Goal: Task Accomplishment & Management: Understand process/instructions

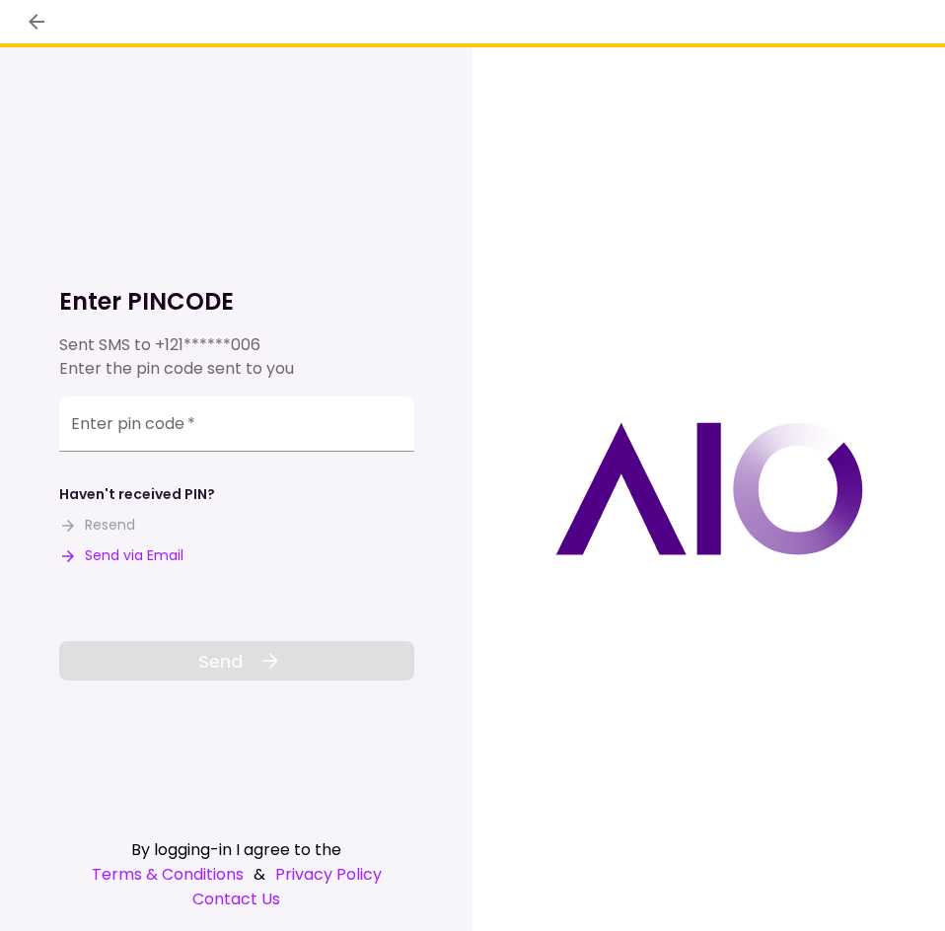
click at [147, 544] on div "Haven't received PIN? Resend Send via Email" at bounding box center [236, 525] width 355 height 82
click at [145, 556] on button "Send via Email" at bounding box center [121, 555] width 124 height 21
click at [191, 418] on input "Enter pin code   *" at bounding box center [236, 423] width 355 height 55
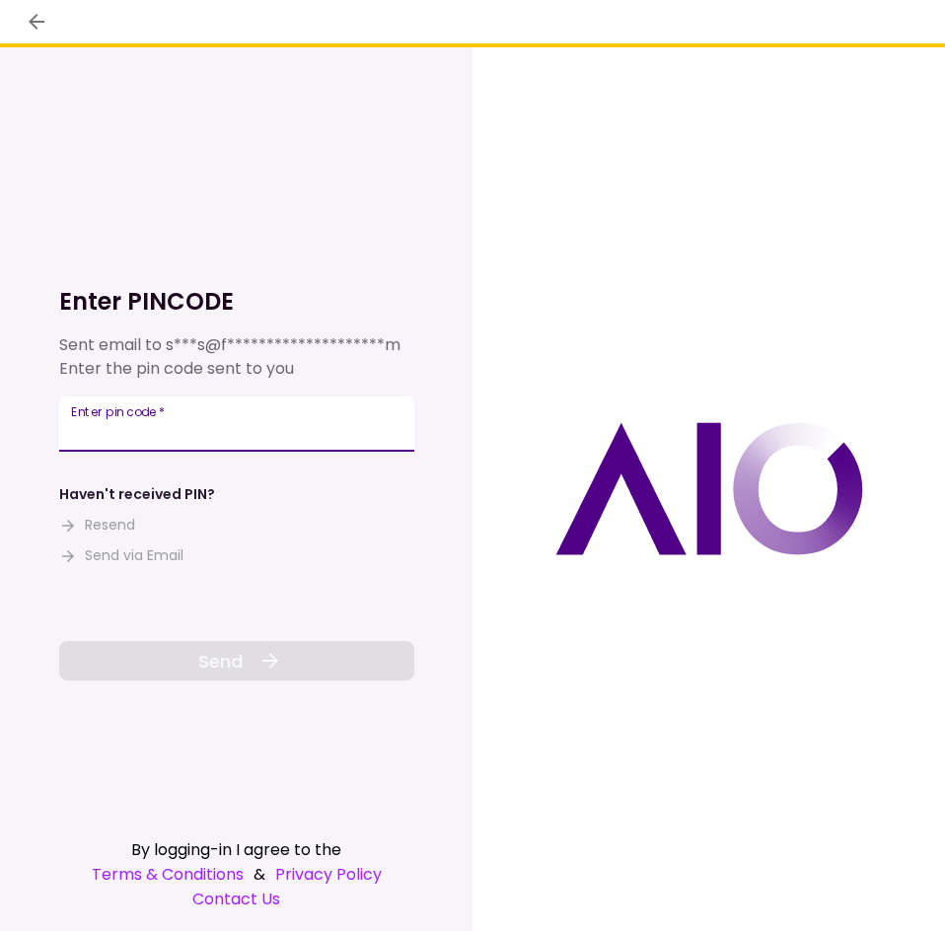
paste input "******"
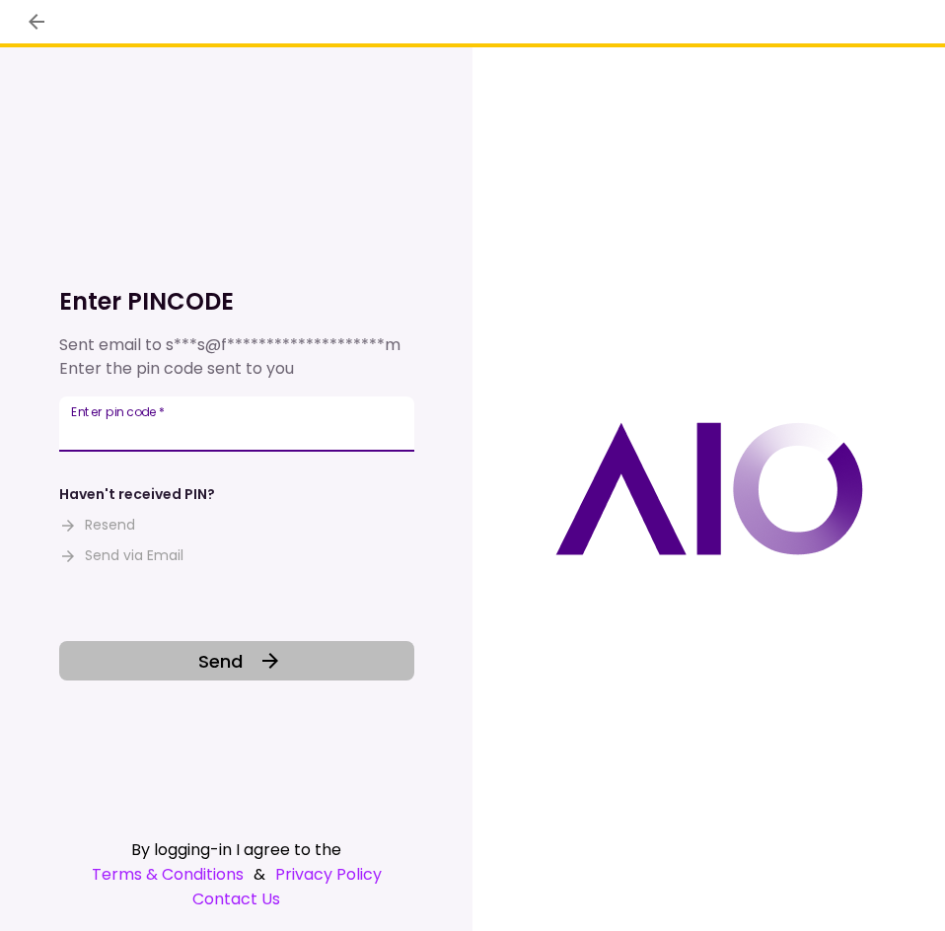
type input "******"
click at [274, 662] on icon at bounding box center [270, 661] width 16 height 16
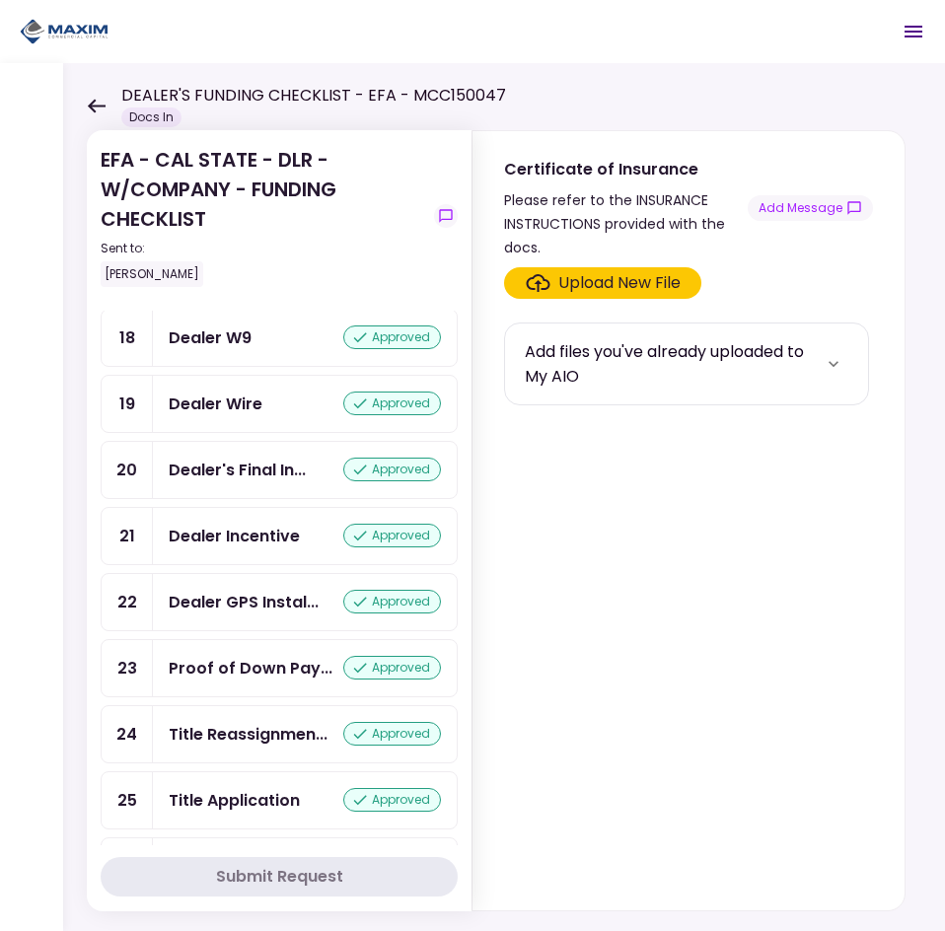
scroll to position [1282, 0]
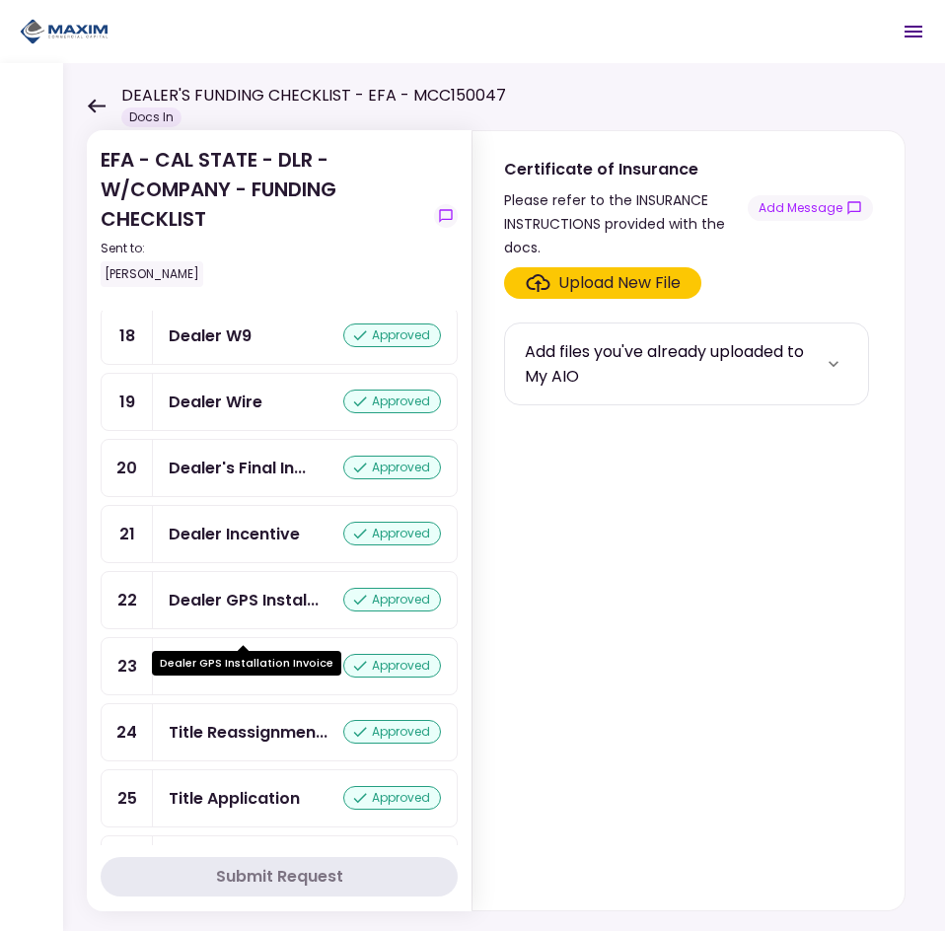
click at [269, 612] on div "Dealer GPS Instal..." at bounding box center [244, 600] width 150 height 25
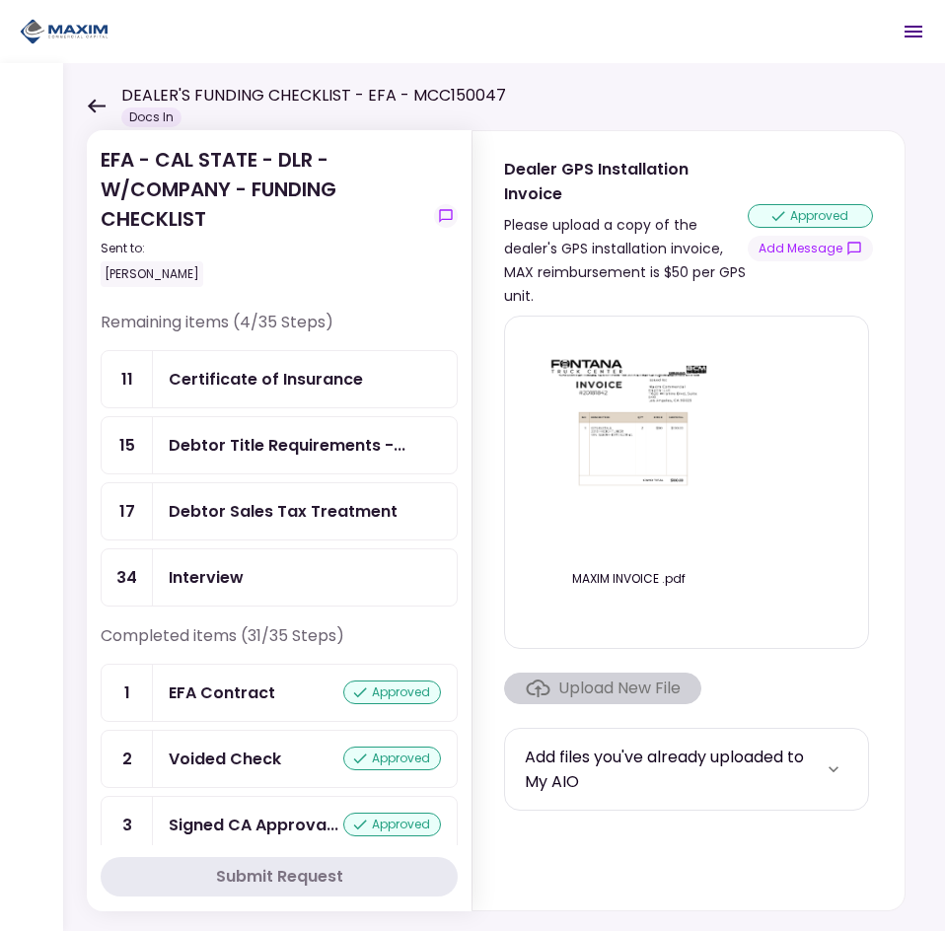
click at [240, 368] on div "Certificate of Insurance" at bounding box center [266, 379] width 194 height 25
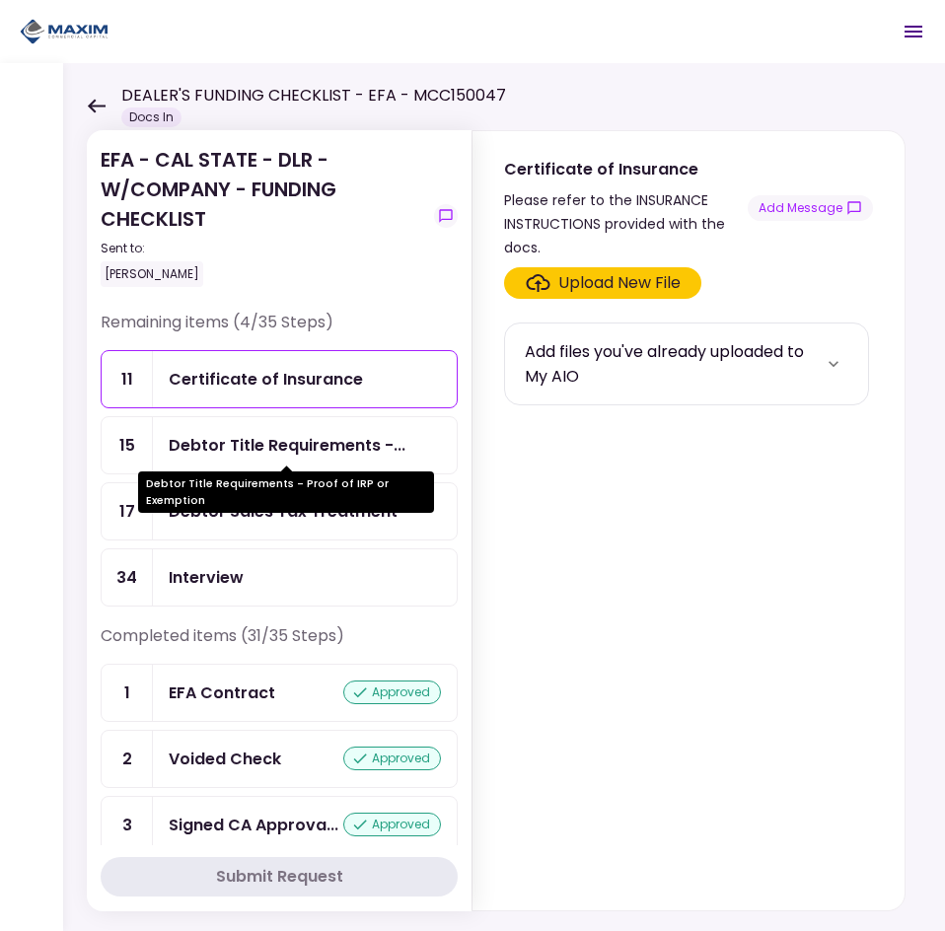
click at [296, 441] on div "Debtor Title Requirements -..." at bounding box center [287, 445] width 237 height 25
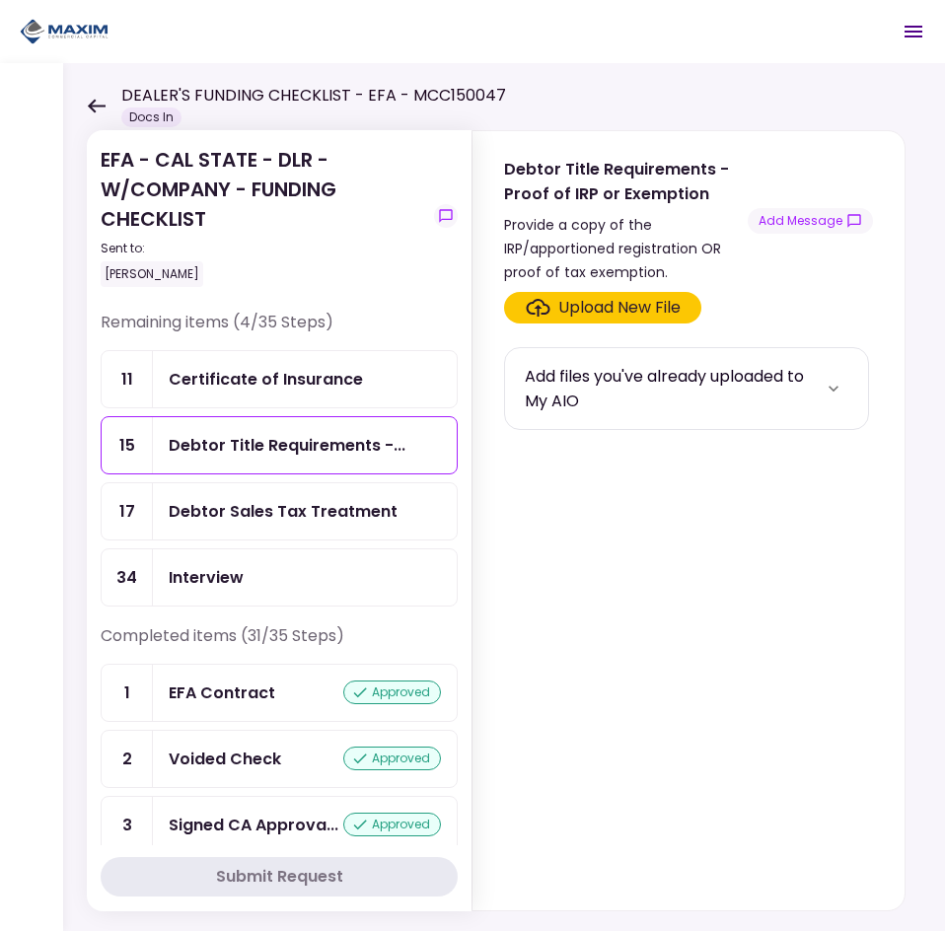
click at [327, 521] on div "Debtor Sales Tax Treatment" at bounding box center [283, 511] width 229 height 25
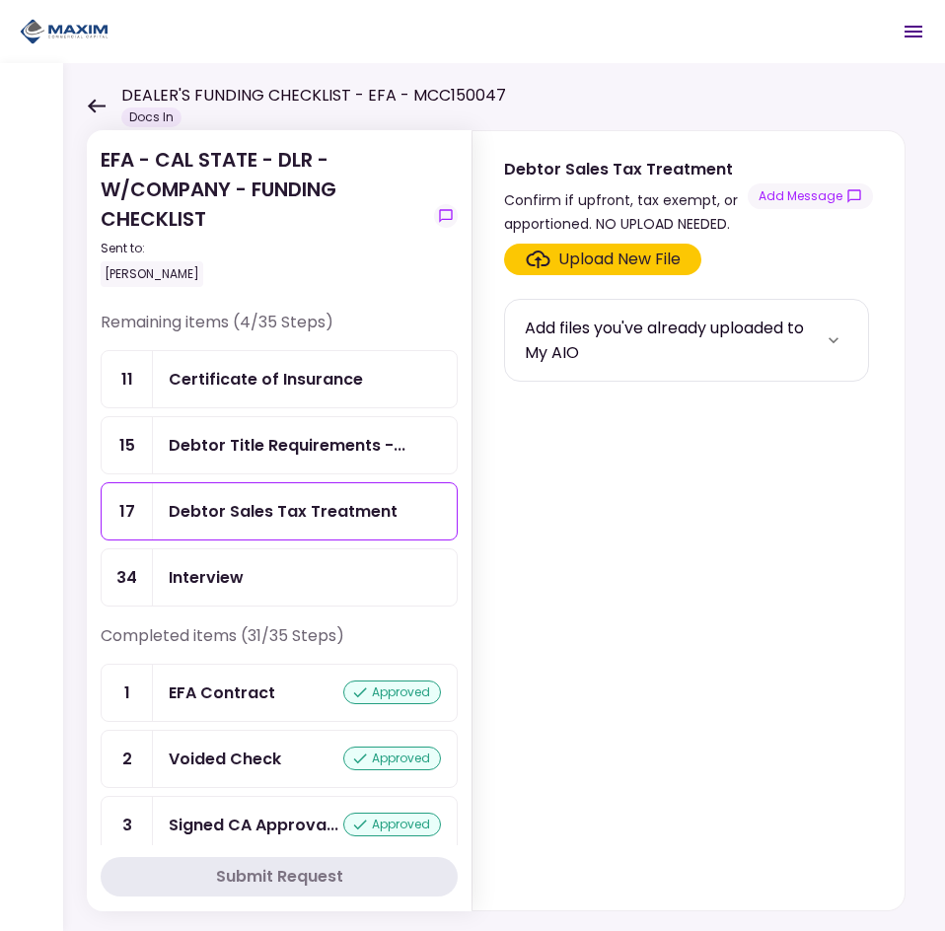
click at [371, 563] on div "Interview" at bounding box center [305, 577] width 304 height 56
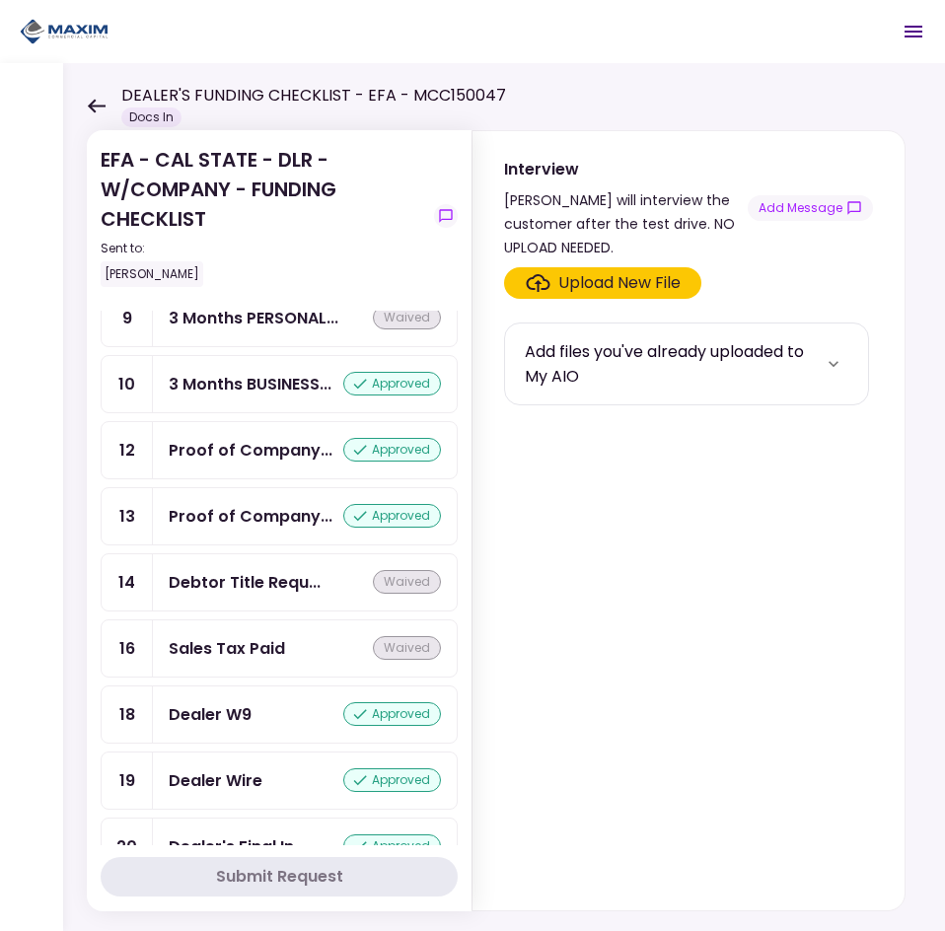
scroll to position [935, 0]
